Goal: Task Accomplishment & Management: Manage account settings

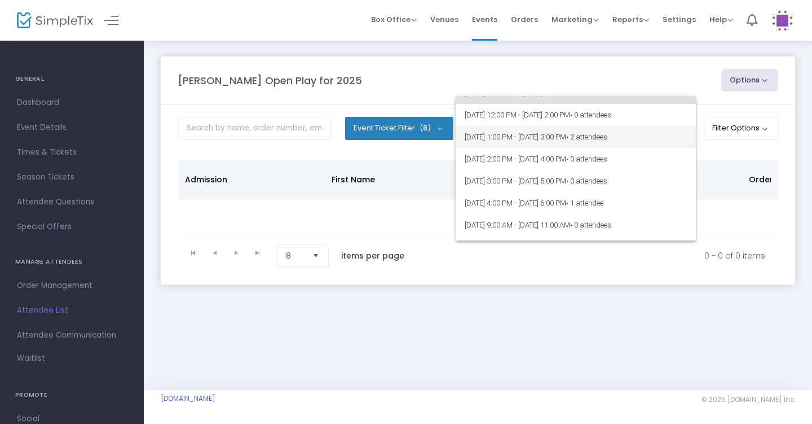
scroll to position [35, 0]
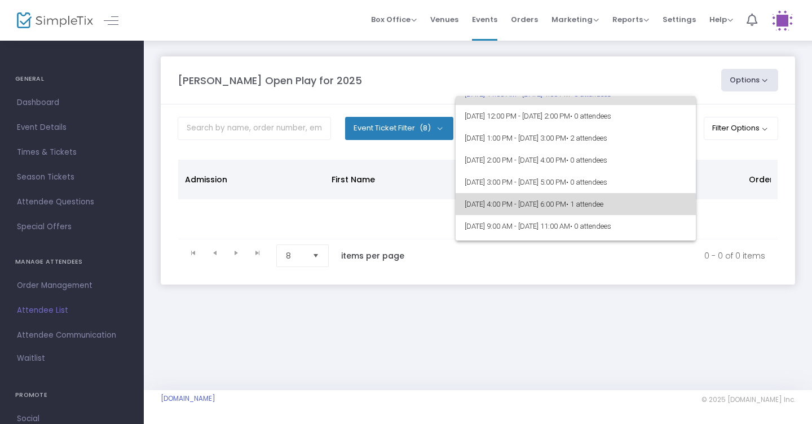
click at [658, 206] on span "8/14/2025 @ 4:00 PM - 8/14/2025 @ 6:00 PM • 1 attendee" at bounding box center [576, 204] width 222 height 22
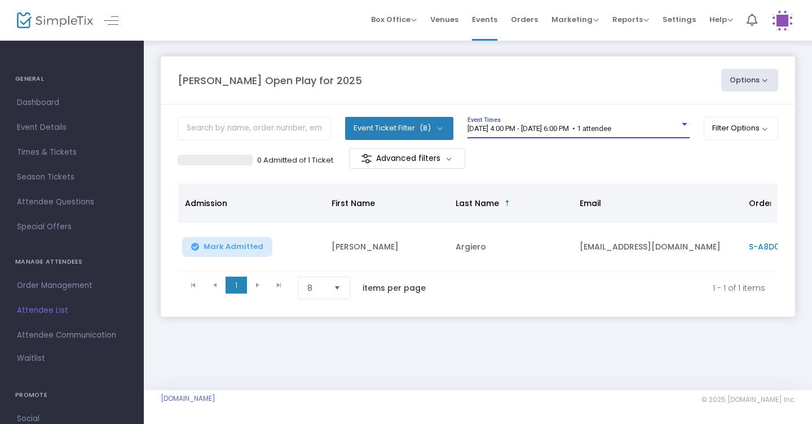
scroll to position [0, 0]
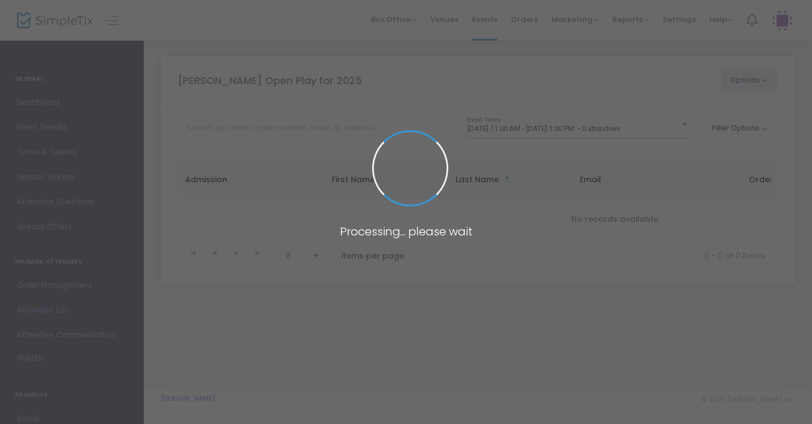
click at [645, 130] on span at bounding box center [406, 212] width 812 height 424
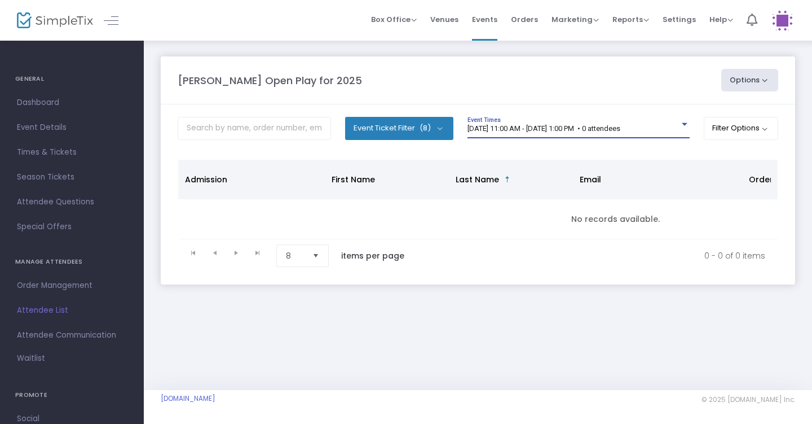
click at [621, 130] on span "[DATE] 11:00 AM - [DATE] 1:00 PM • 0 attendees" at bounding box center [544, 128] width 153 height 8
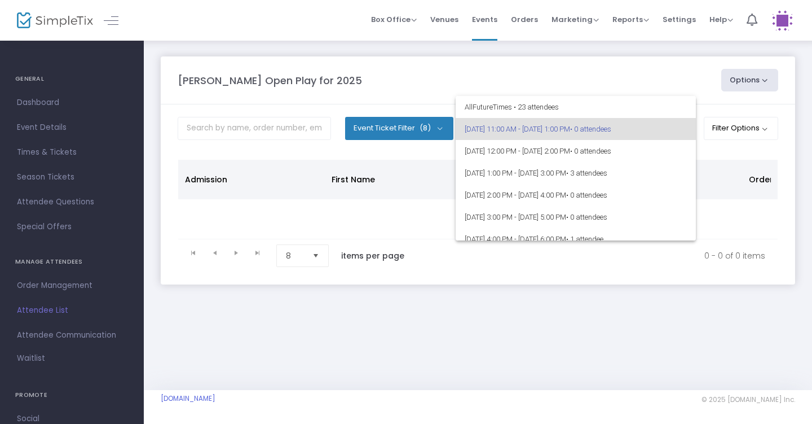
scroll to position [-1, 0]
click at [634, 72] on div at bounding box center [406, 212] width 812 height 424
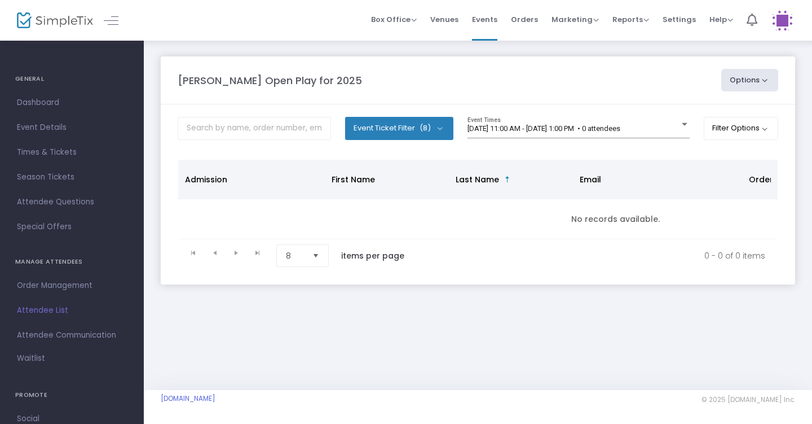
scroll to position [0, 0]
click at [666, 125] on div "[DATE] 11:00 AM - [DATE] 1:00 PM • 0 attendees" at bounding box center [574, 129] width 212 height 8
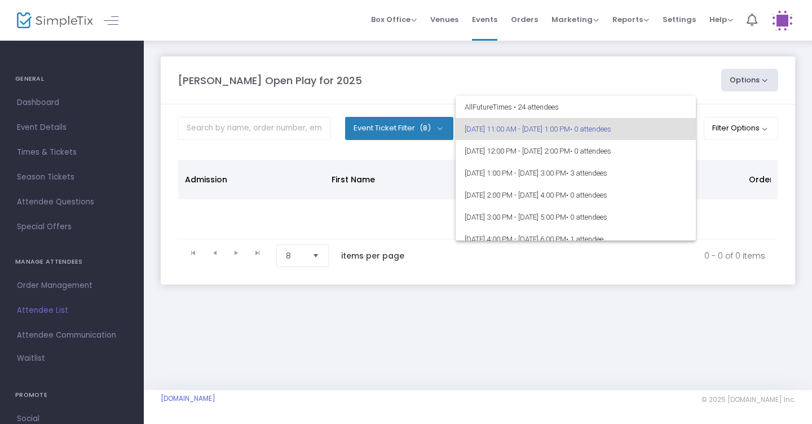
scroll to position [-1, 0]
click at [643, 81] on div at bounding box center [406, 212] width 812 height 424
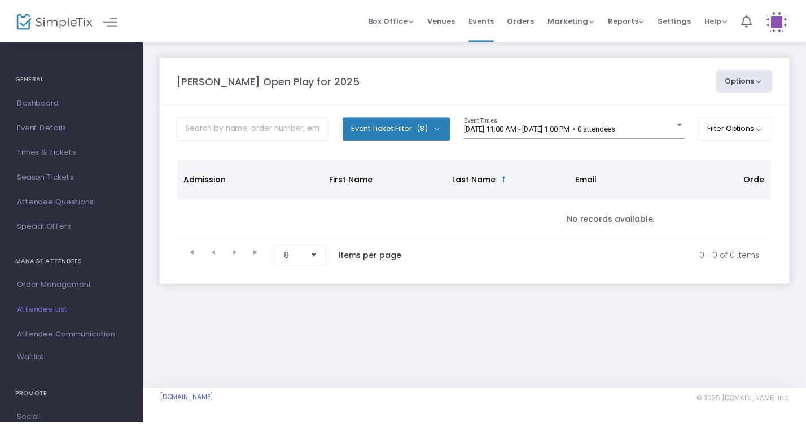
scroll to position [0, 0]
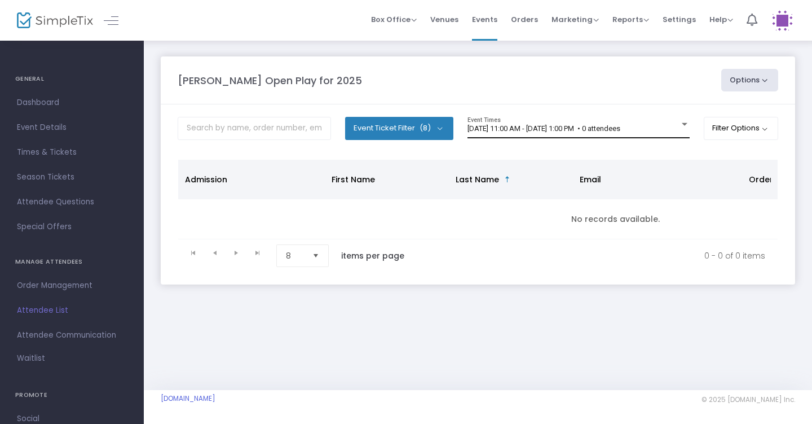
click at [606, 125] on span "[DATE] 11:00 AM - [DATE] 1:00 PM • 0 attendees" at bounding box center [544, 128] width 153 height 8
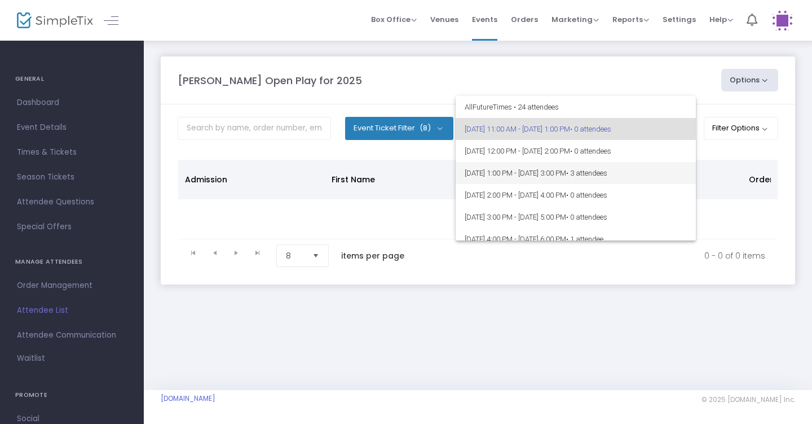
click at [608, 171] on span "8/14/2025 @ 1:00 PM - 8/14/2025 @ 3:00 PM • 3 attendees" at bounding box center [576, 173] width 222 height 22
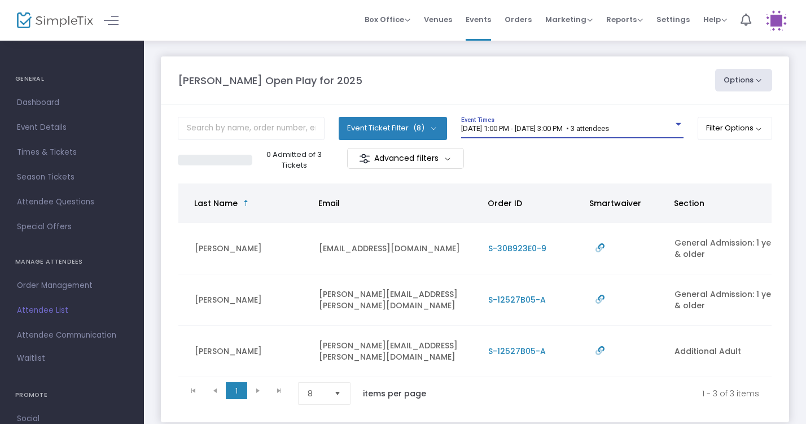
scroll to position [0, 262]
